Goal: Task Accomplishment & Management: Manage account settings

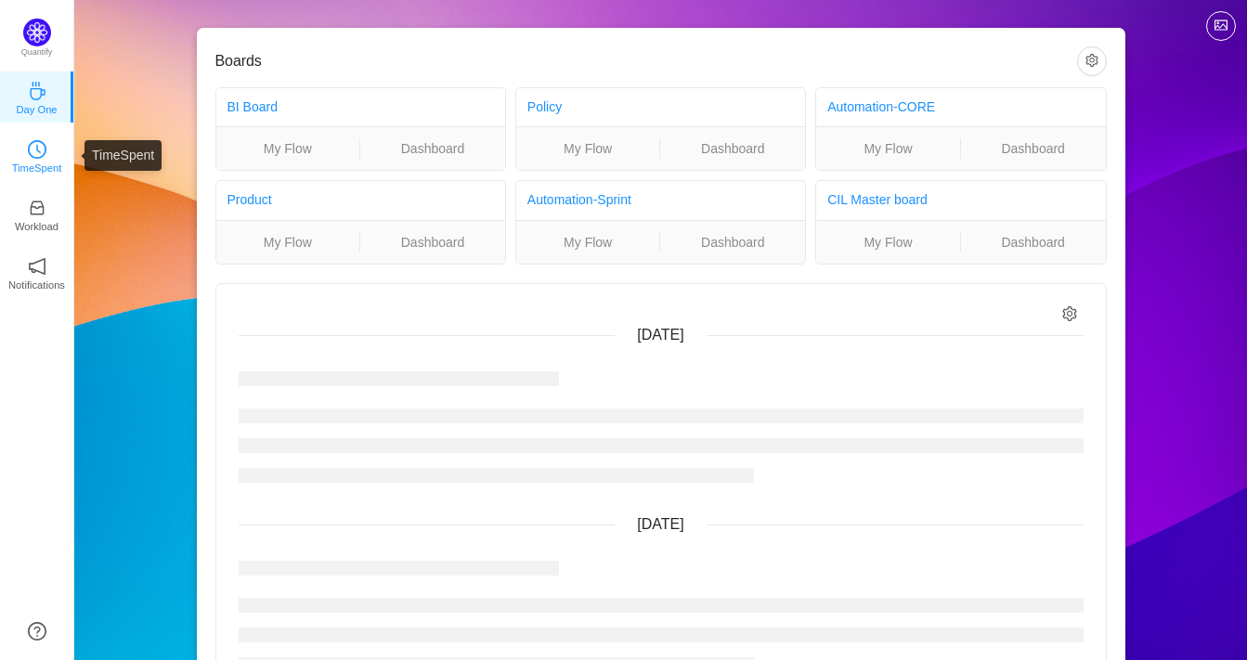
click at [50, 164] on p "TimeSpent" at bounding box center [37, 168] width 50 height 17
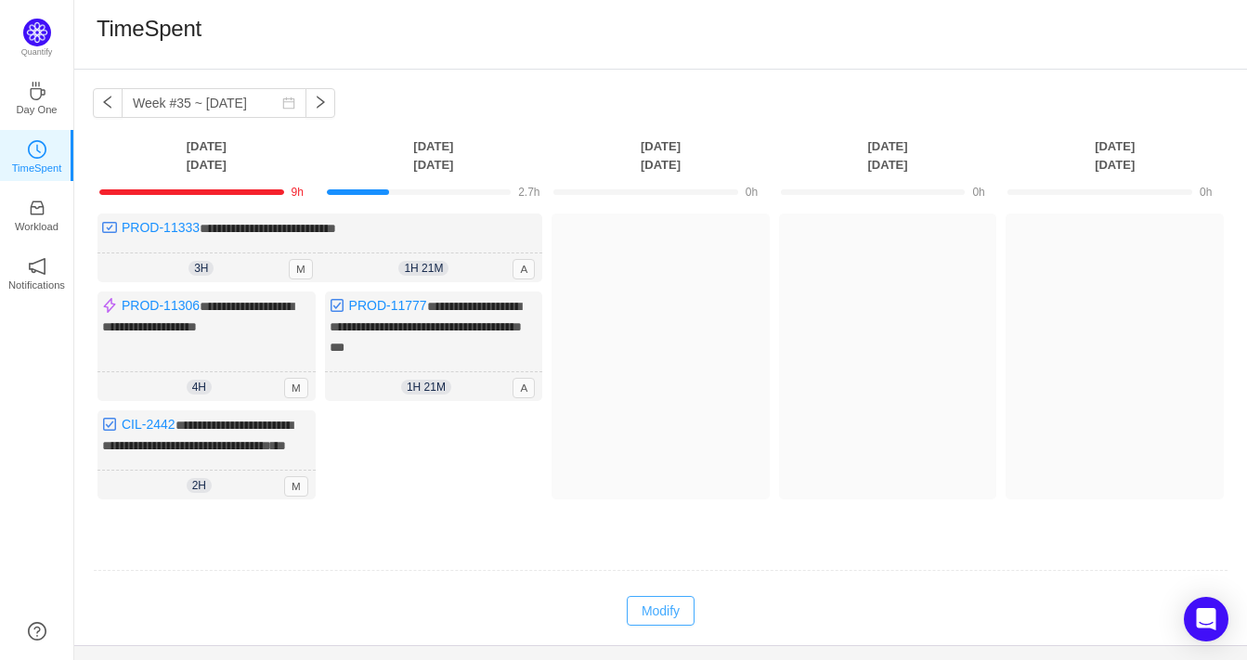
click at [654, 624] on button "Modify" at bounding box center [661, 611] width 68 height 30
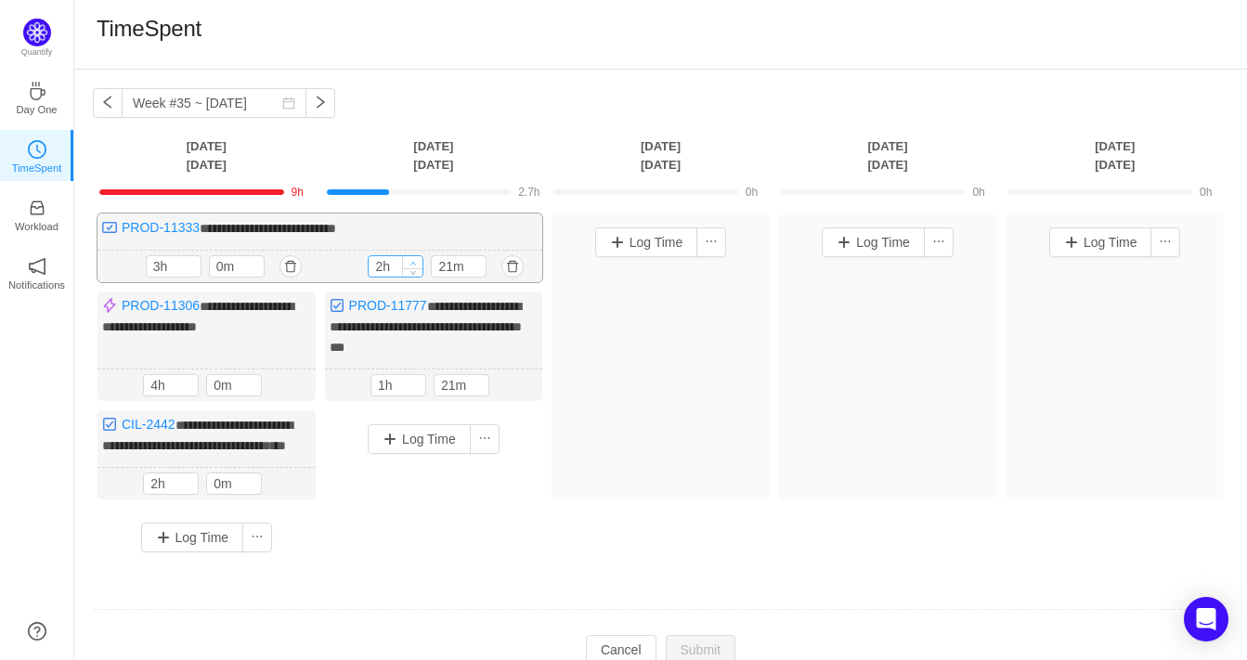
click at [417, 256] on span "Increase Value" at bounding box center [412, 262] width 19 height 12
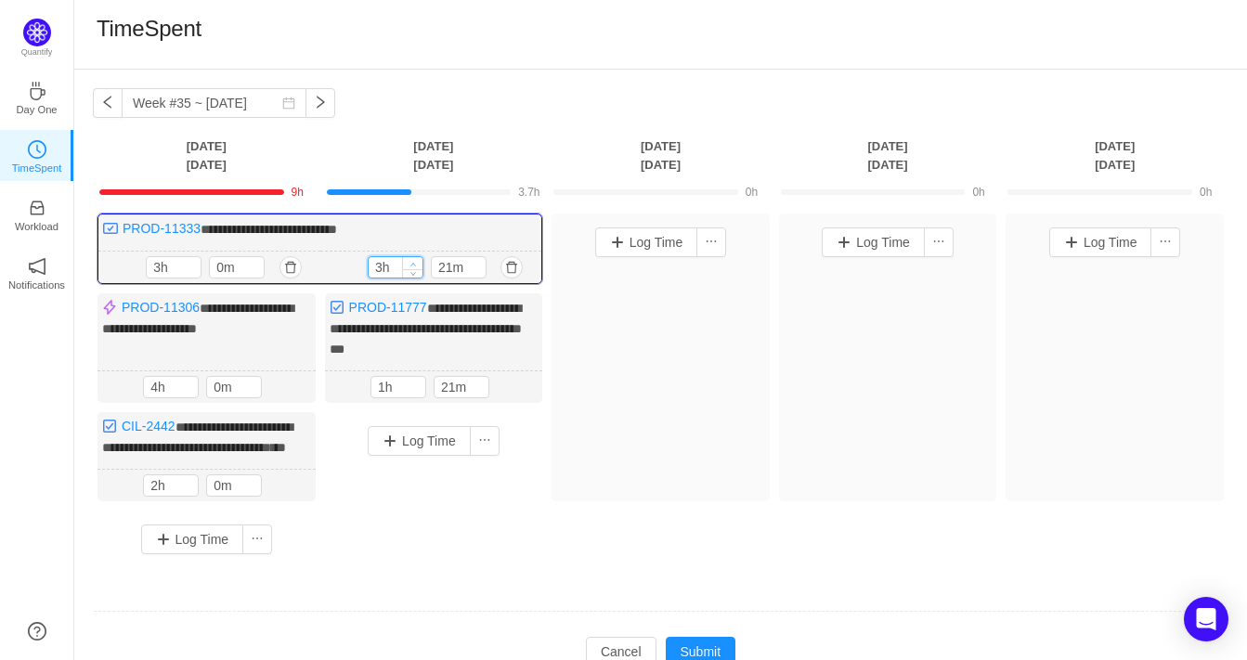
click at [417, 257] on span "Increase Value" at bounding box center [412, 263] width 19 height 12
type input "7h"
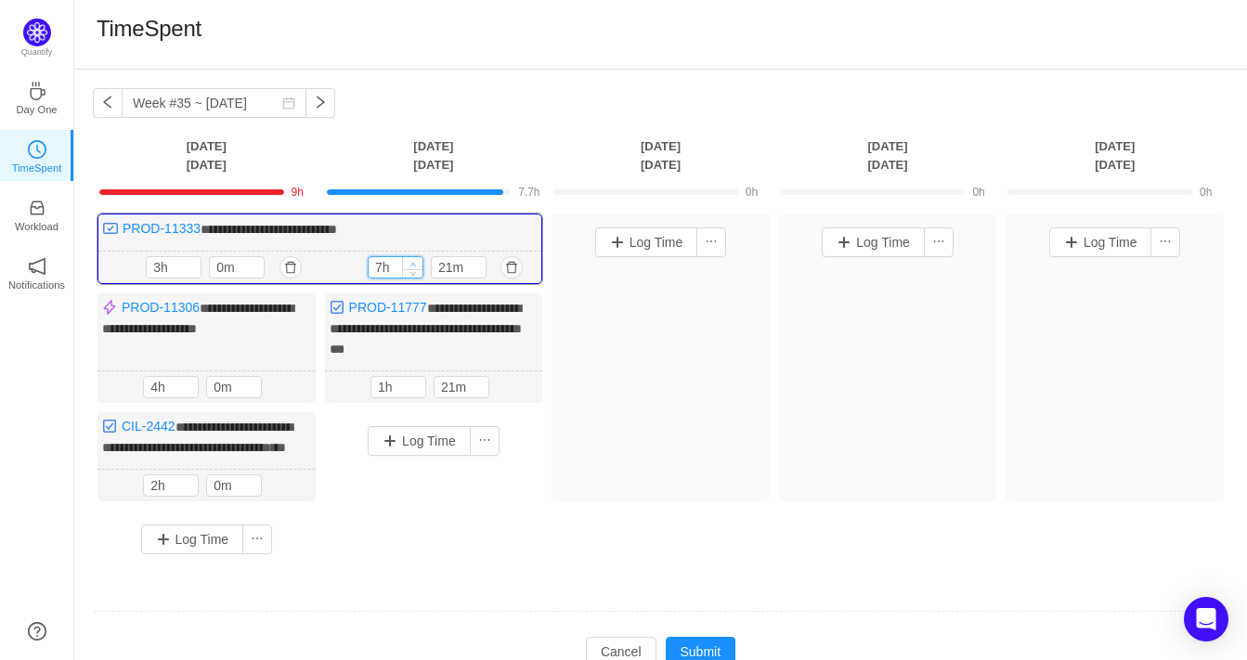
click at [417, 257] on span "Increase Value" at bounding box center [412, 263] width 19 height 12
type input "2h"
click at [414, 381] on icon "icon: up" at bounding box center [415, 384] width 6 height 6
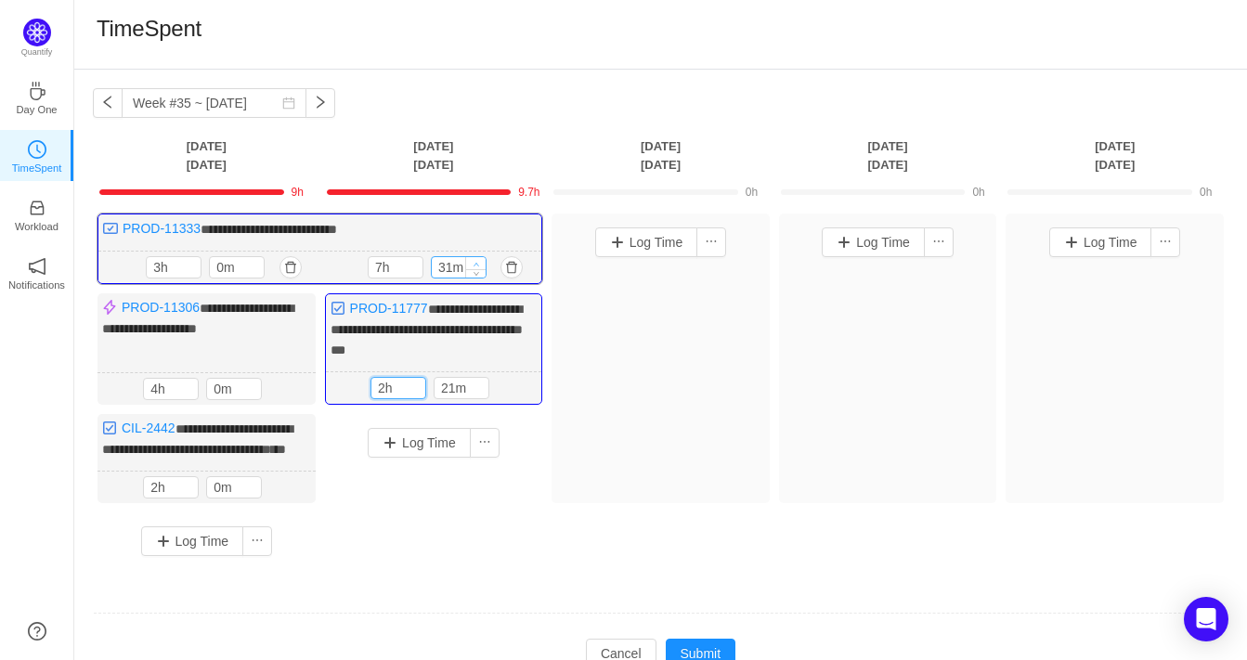
click at [479, 262] on icon "icon: up" at bounding box center [475, 264] width 6 height 6
click at [451, 264] on input "41m" at bounding box center [459, 267] width 54 height 20
type input "30m"
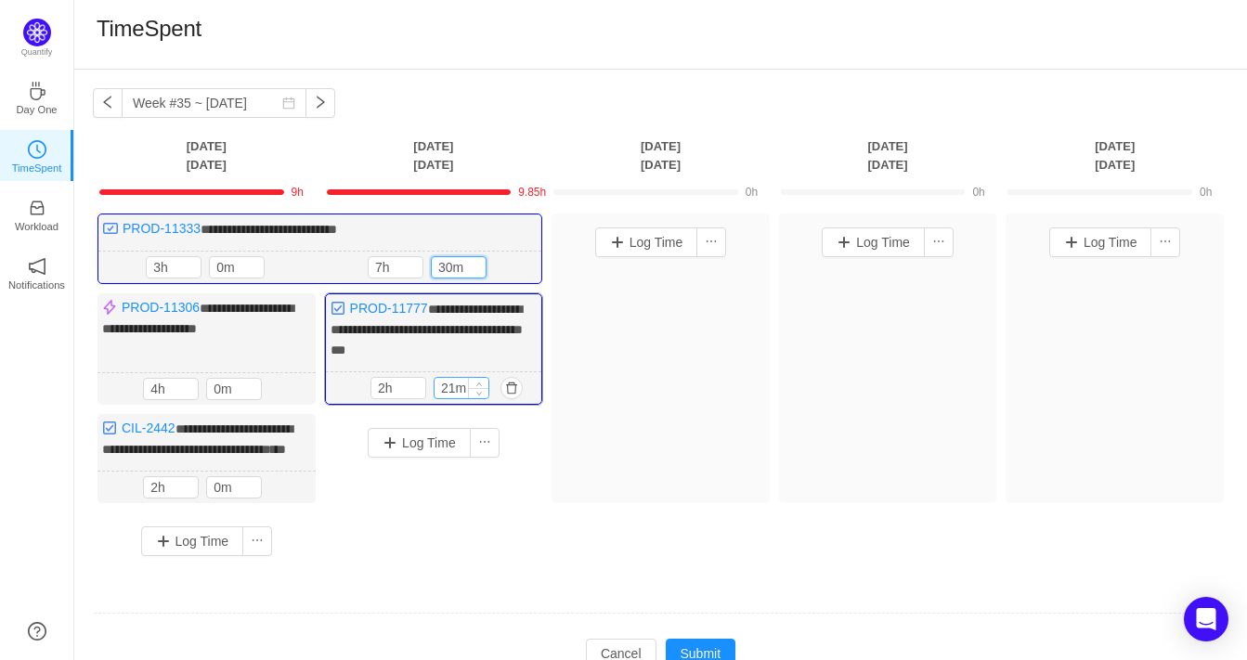
click at [451, 384] on input "21m" at bounding box center [461, 388] width 54 height 20
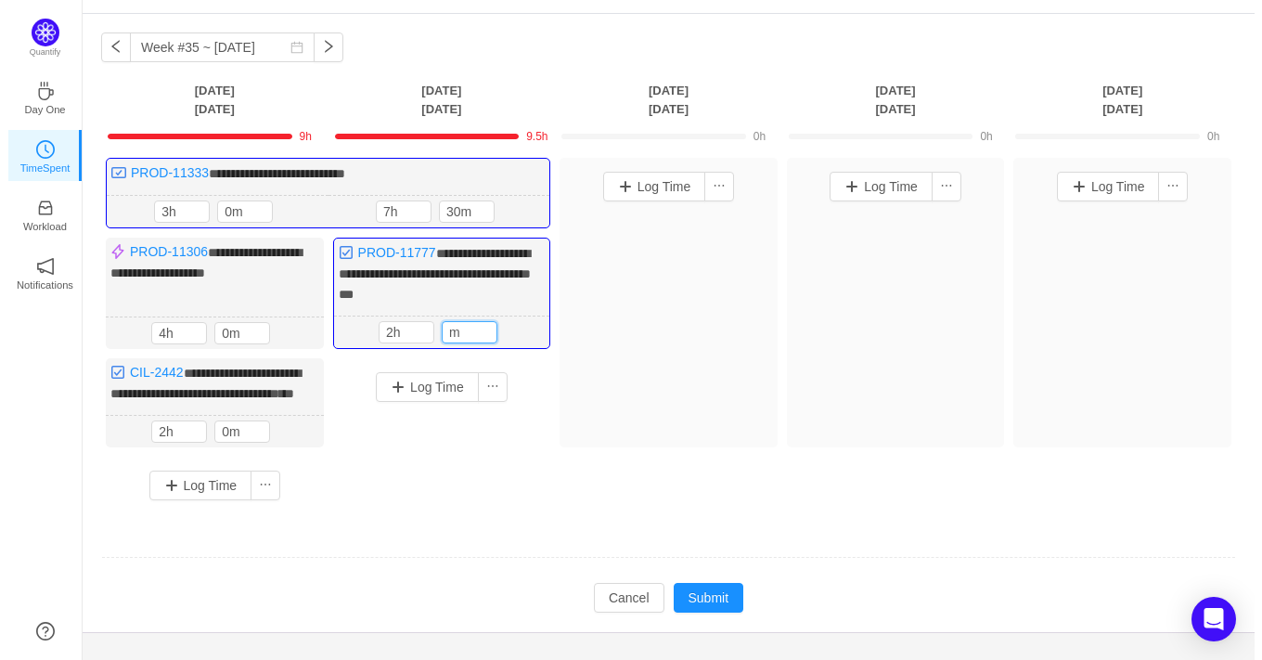
scroll to position [63, 0]
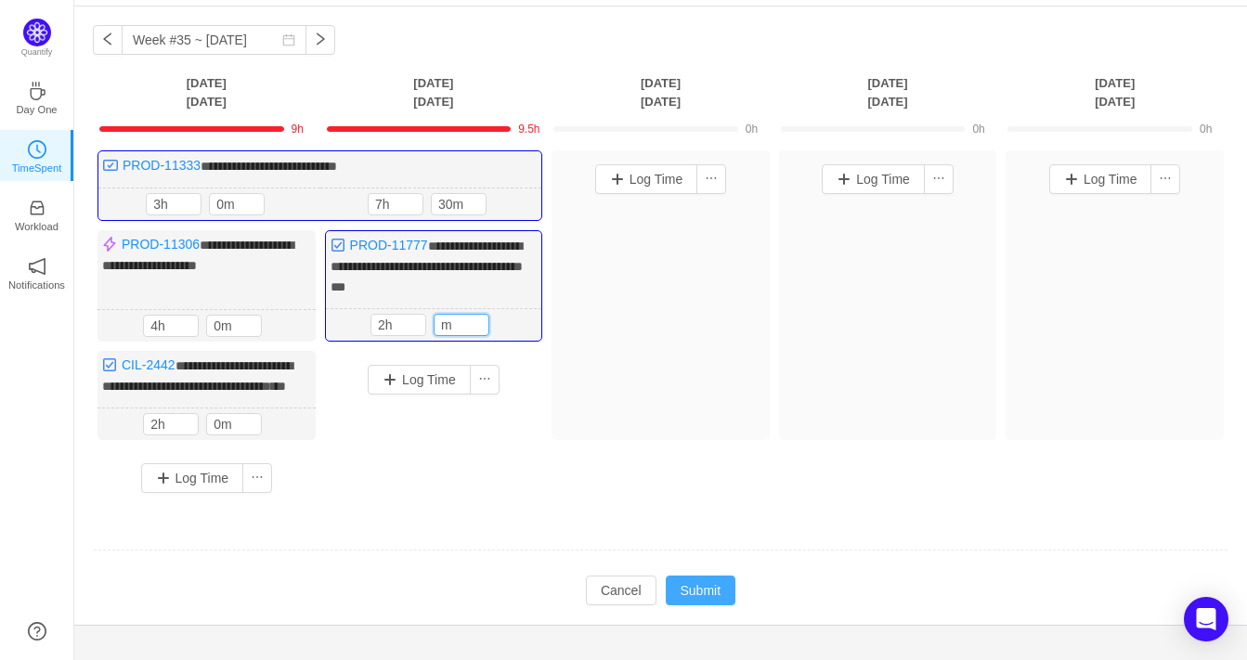
type input "m"
click at [693, 601] on button "Submit" at bounding box center [700, 590] width 71 height 30
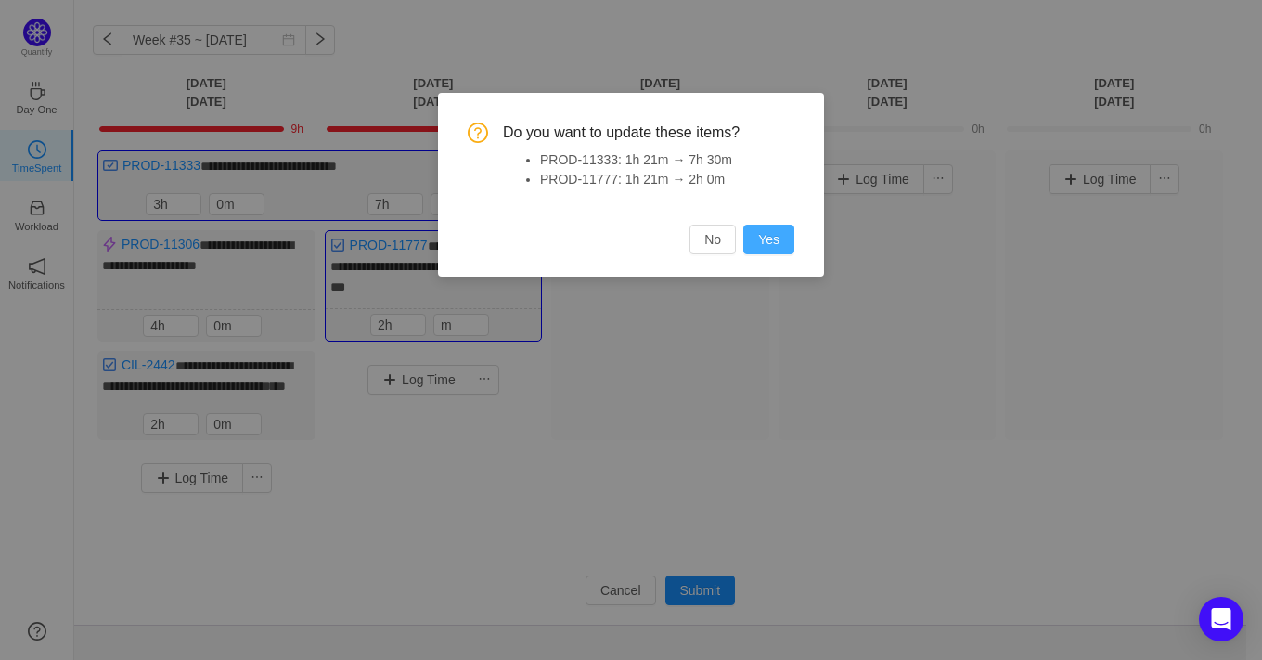
click at [764, 243] on button "Yes" at bounding box center [768, 240] width 51 height 30
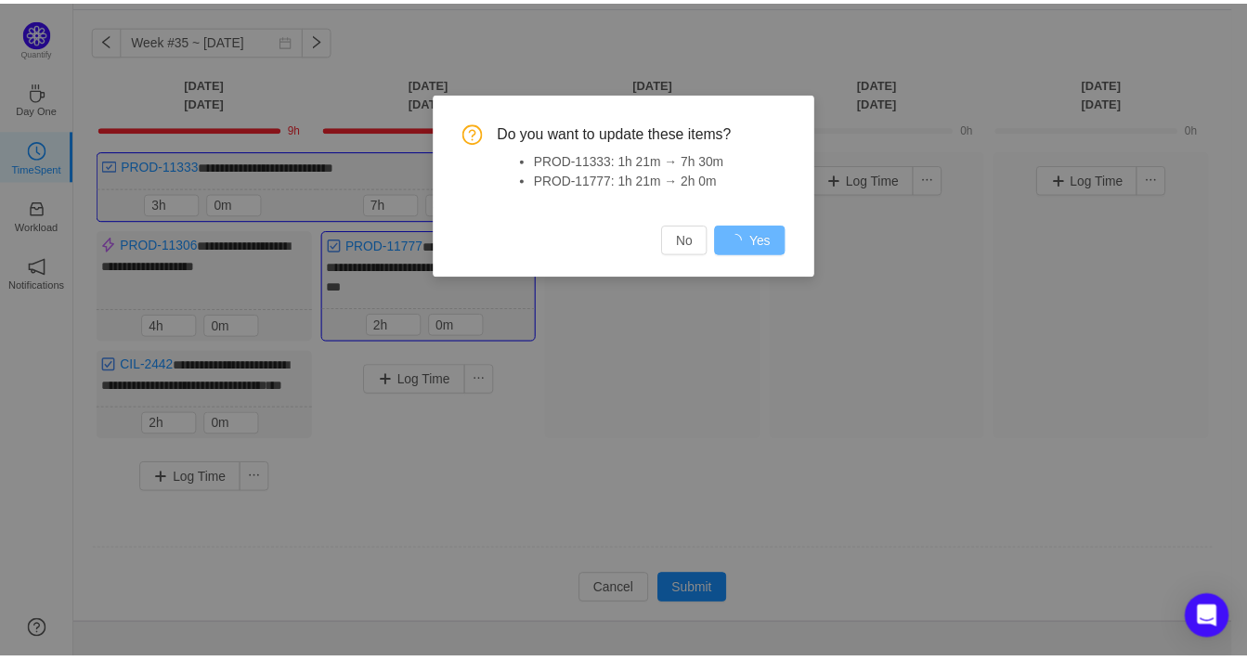
scroll to position [56, 0]
